Goal: Use online tool/utility: Utilize a website feature to perform a specific function

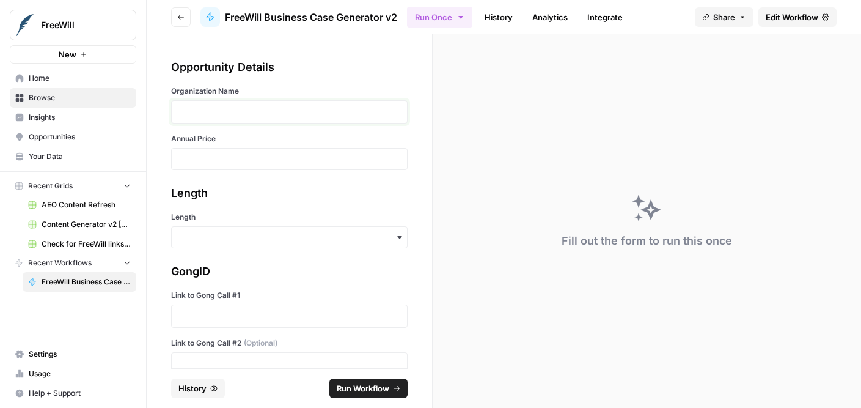
click at [203, 113] on p at bounding box center [289, 112] width 221 height 12
click at [202, 233] on input "Length" at bounding box center [289, 237] width 221 height 12
click at [211, 265] on div "Long" at bounding box center [289, 269] width 235 height 23
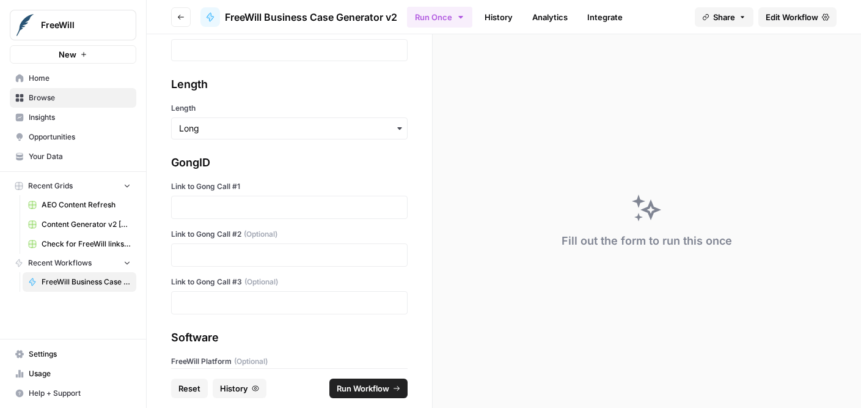
scroll to position [117, 0]
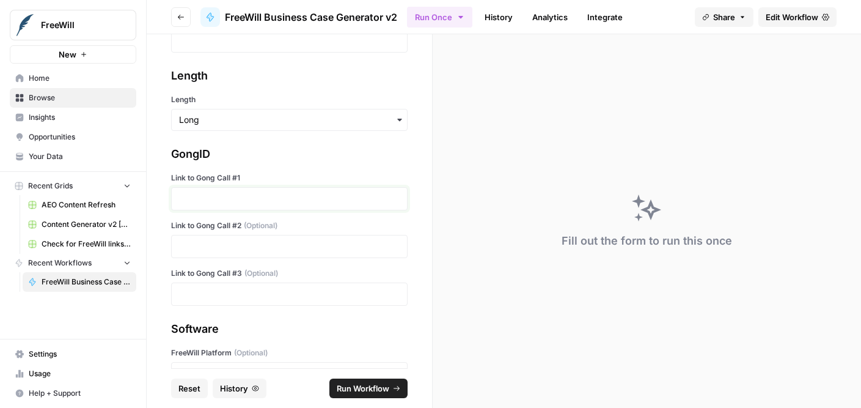
click at [209, 201] on p at bounding box center [289, 198] width 221 height 12
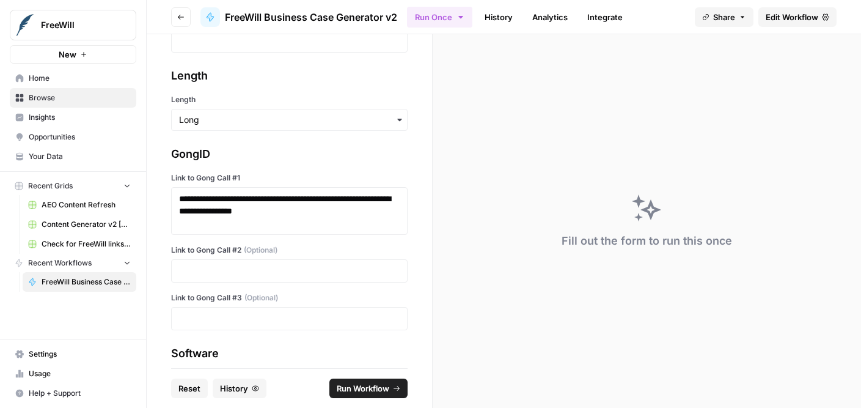
click at [264, 257] on div "Link to Gong Call #2 (Optional)" at bounding box center [289, 263] width 236 height 38
click at [263, 266] on p at bounding box center [289, 271] width 221 height 12
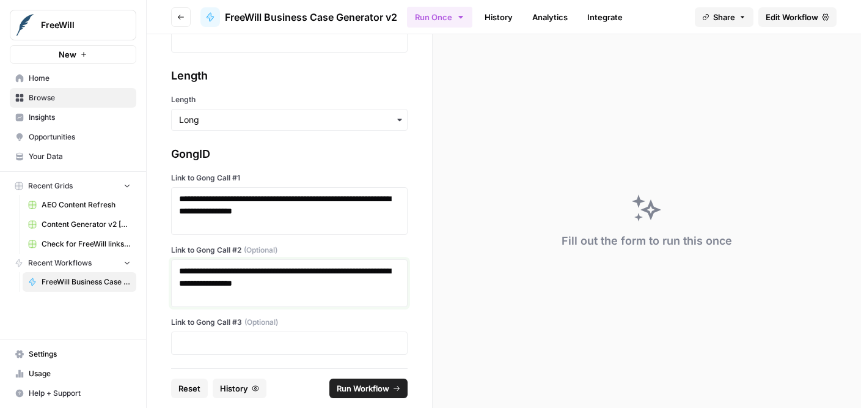
scroll to position [191, 0]
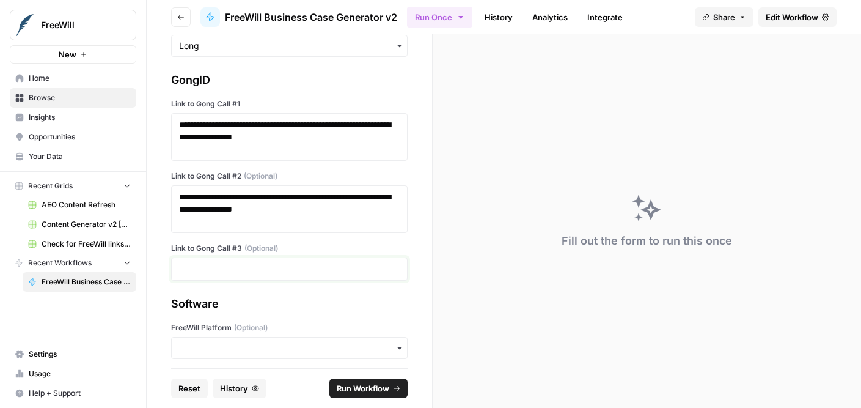
click at [257, 270] on p at bounding box center [289, 269] width 221 height 12
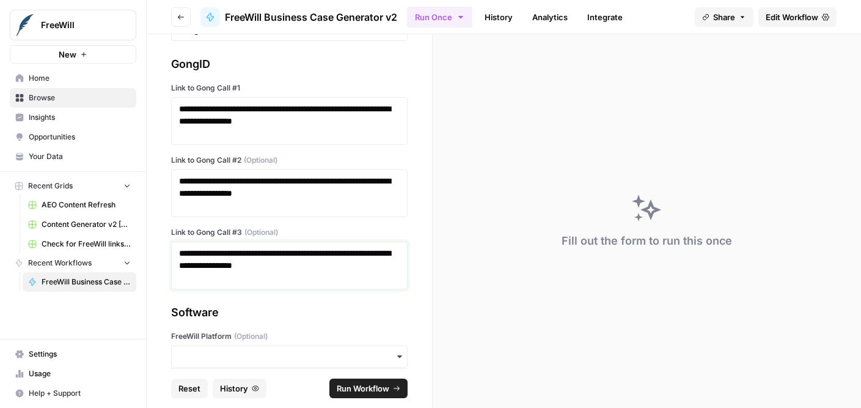
scroll to position [0, 0]
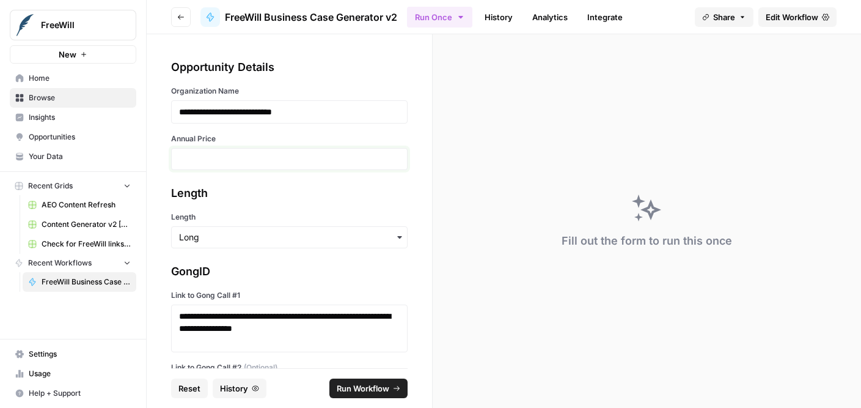
click at [233, 156] on input "Annual Price" at bounding box center [289, 158] width 221 height 11
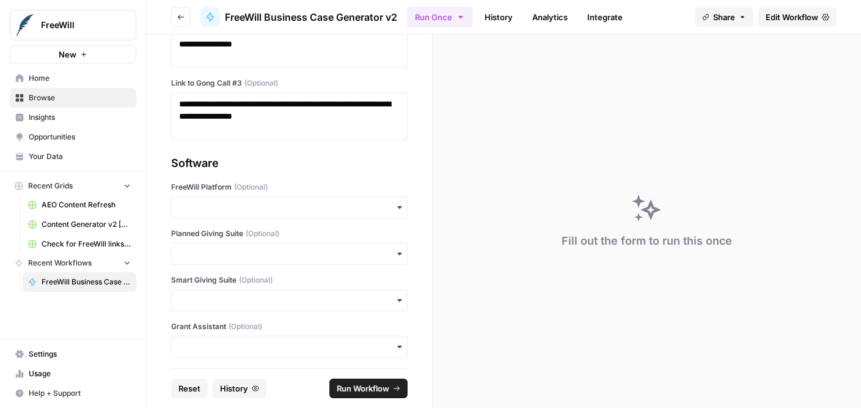
scroll to position [368, 0]
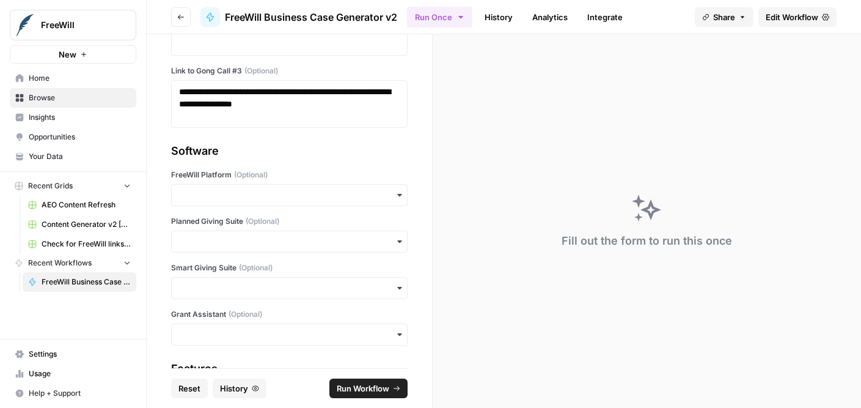
type input "19500"
click at [214, 200] on input "FreeWill Platform (Optional)" at bounding box center [289, 195] width 221 height 12
click at [221, 231] on div "Yes" at bounding box center [289, 227] width 235 height 23
click at [347, 389] on span "Run Workflow" at bounding box center [363, 388] width 53 height 12
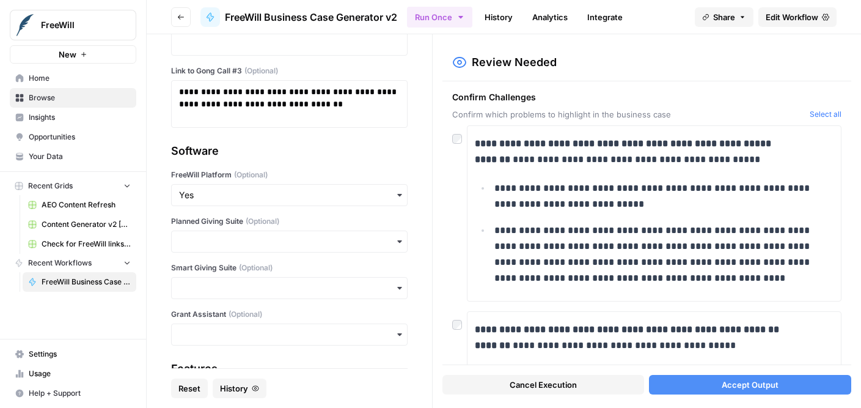
click at [458, 143] on div at bounding box center [459, 135] width 15 height 20
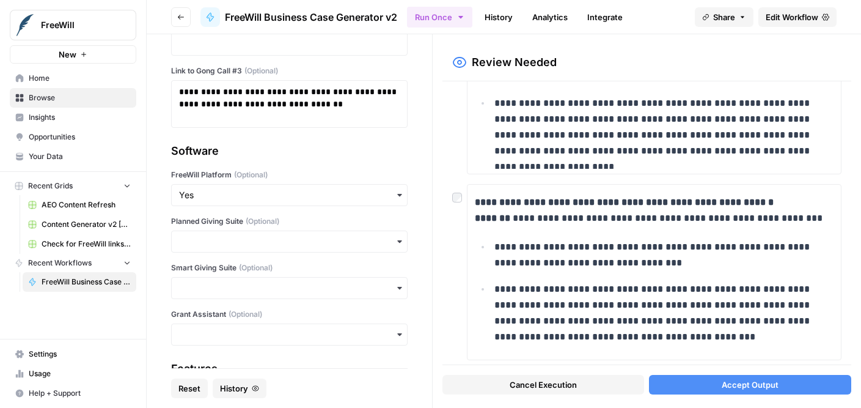
scroll to position [504, 0]
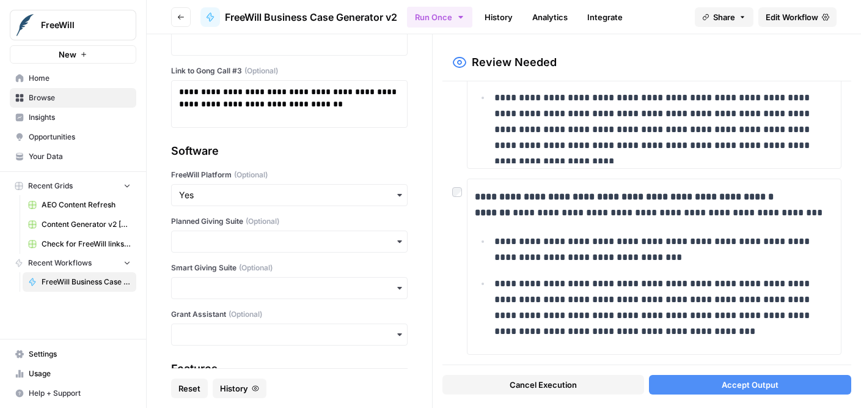
click at [725, 386] on span "Accept Output" at bounding box center [750, 384] width 57 height 12
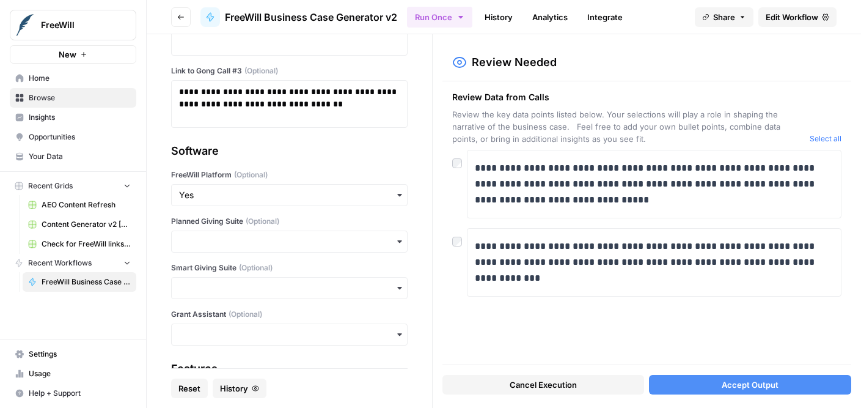
click at [733, 387] on span "Accept Output" at bounding box center [750, 384] width 57 height 12
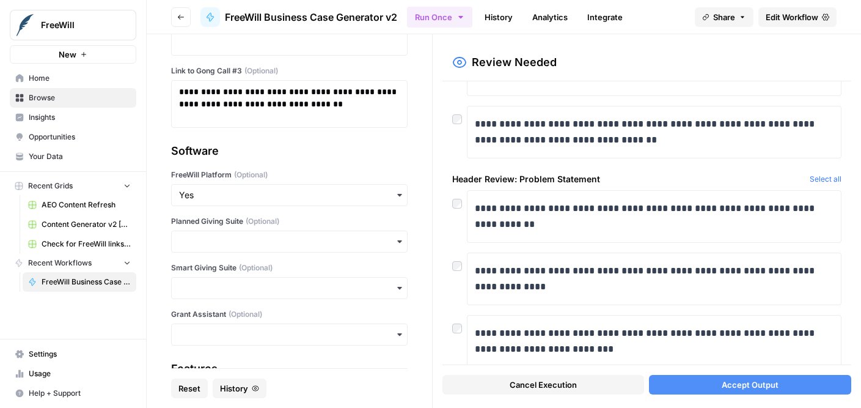
scroll to position [225, 0]
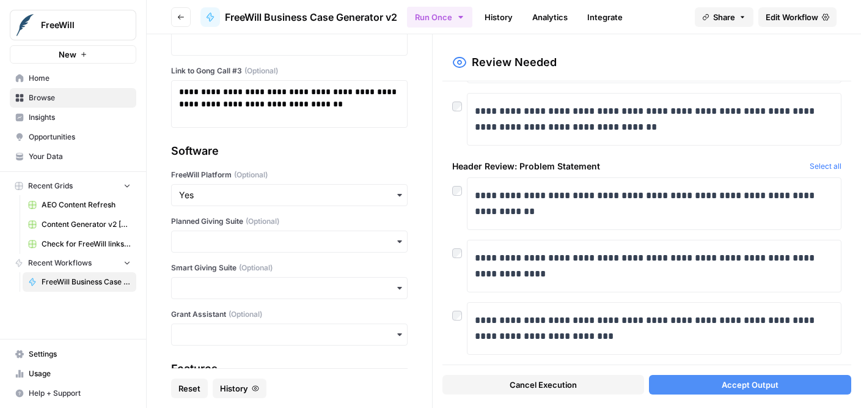
click at [718, 383] on button "Accept Output" at bounding box center [750, 385] width 202 height 20
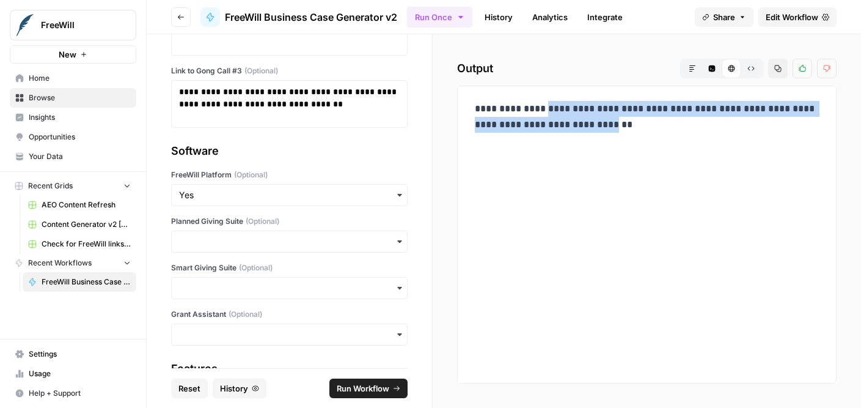
drag, startPoint x: 587, startPoint y: 141, endPoint x: 480, endPoint y: 126, distance: 107.9
click at [480, 126] on p "**********" at bounding box center [647, 125] width 344 height 48
copy p "**********"
